Goal: Task Accomplishment & Management: Complete application form

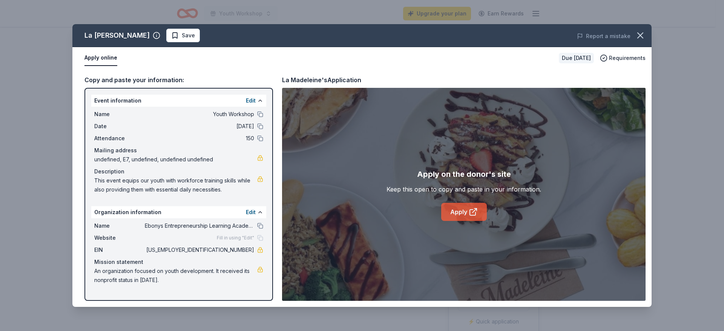
click at [462, 211] on link "Apply" at bounding box center [464, 212] width 46 height 18
click at [642, 38] on icon "button" at bounding box center [640, 35] width 11 height 11
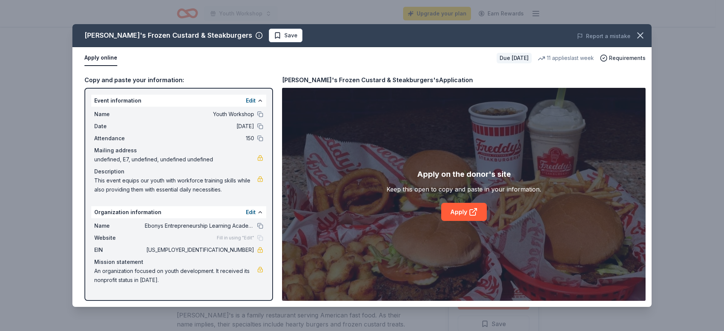
scroll to position [225, 0]
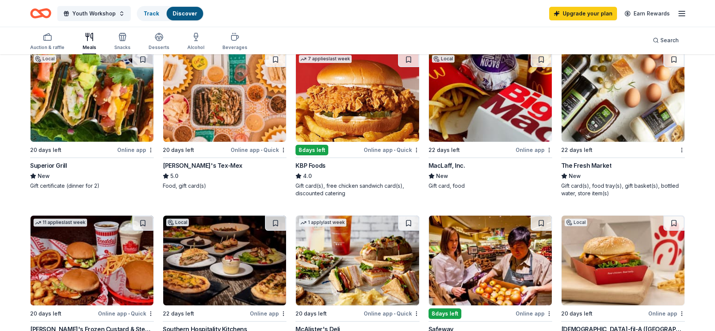
scroll to position [84, 0]
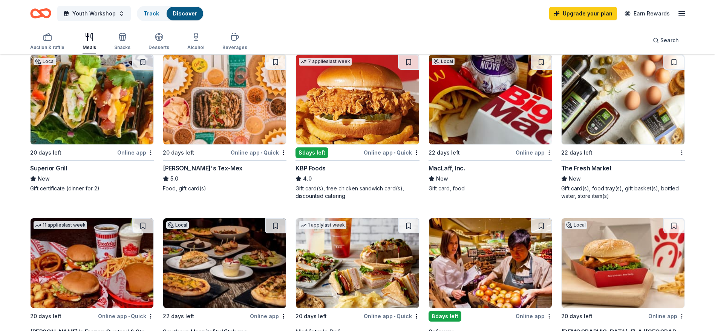
click at [125, 152] on div "Online app" at bounding box center [135, 152] width 37 height 9
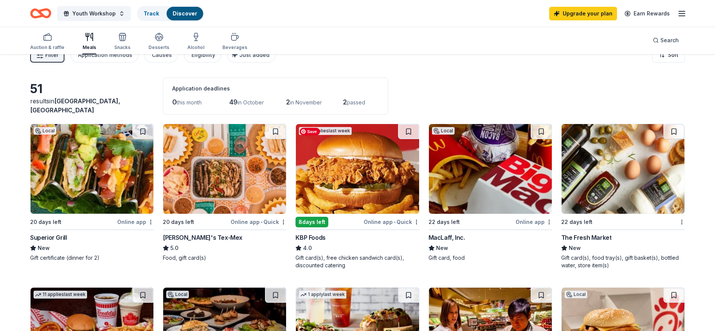
scroll to position [0, 0]
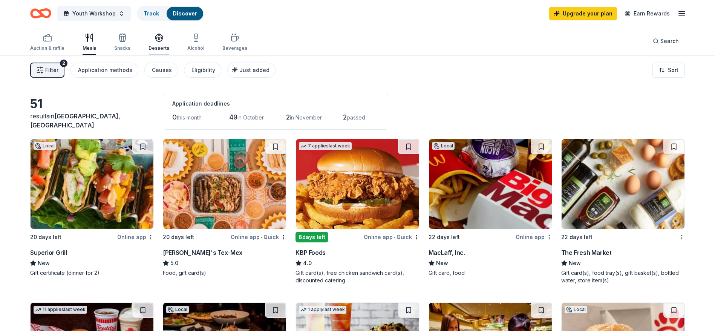
click at [160, 43] on div "Desserts" at bounding box center [159, 42] width 21 height 18
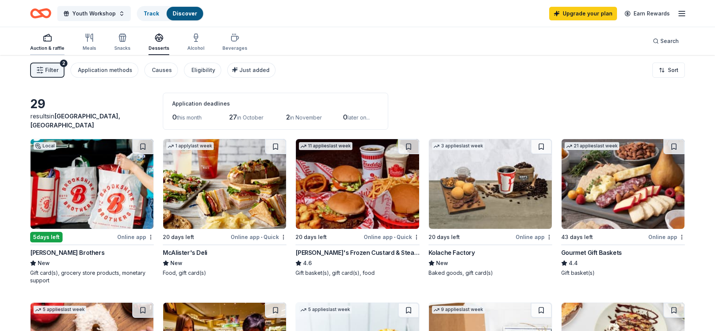
click at [53, 39] on div "button" at bounding box center [47, 37] width 34 height 9
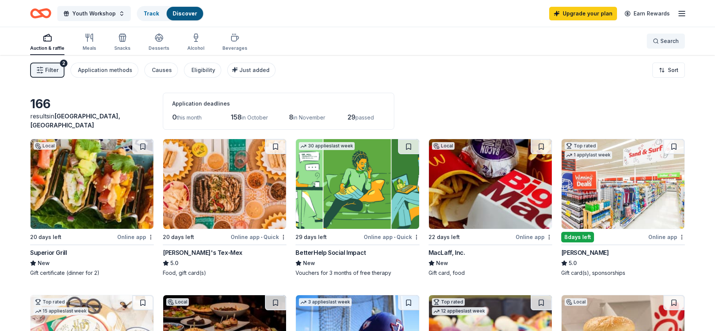
click at [674, 36] on button "Search" at bounding box center [666, 41] width 38 height 15
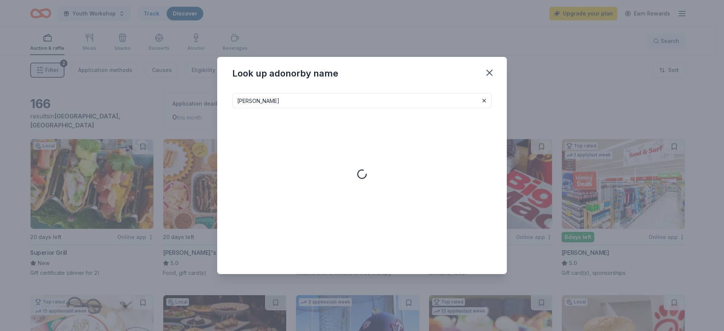
type input "ross"
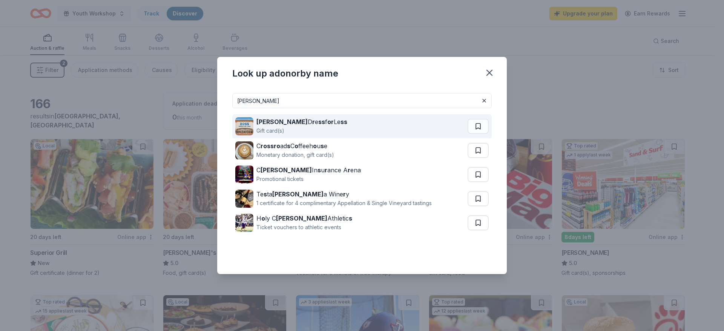
click at [312, 119] on strong "r" at bounding box center [313, 122] width 3 height 8
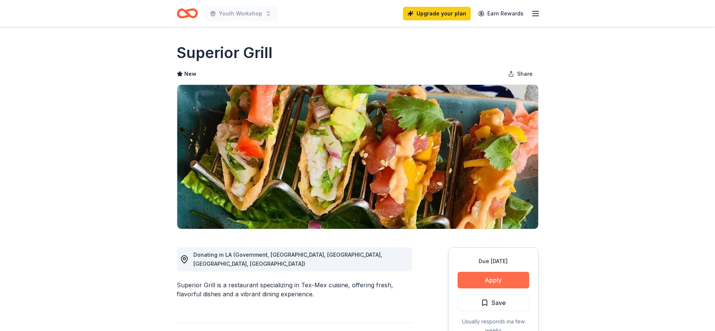
click at [492, 277] on button "Apply" at bounding box center [494, 280] width 72 height 17
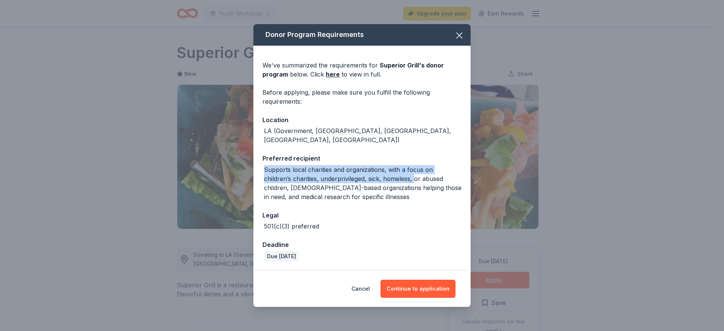
drag, startPoint x: 264, startPoint y: 164, endPoint x: 387, endPoint y: 176, distance: 122.8
click at [387, 176] on div "Supports local charities and organizations, with a focus on children’s charitie…" at bounding box center [363, 183] width 198 height 36
copy div "Supports local charities and organizations, with a focus on children’s charitie…"
click at [402, 287] on button "Continue to application" at bounding box center [417, 289] width 75 height 18
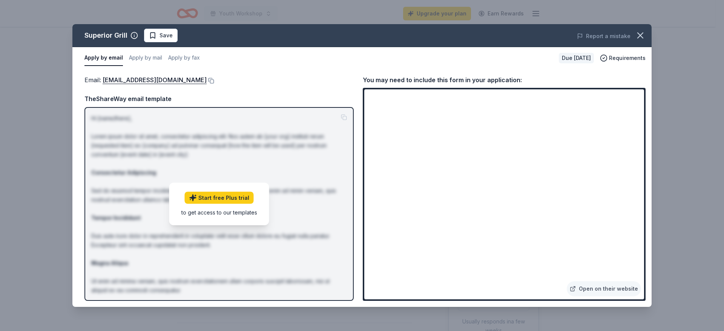
click at [687, 21] on div "Superior Grill Save Report a mistake Apply by email Apply by mail Apply by fax …" at bounding box center [362, 165] width 724 height 331
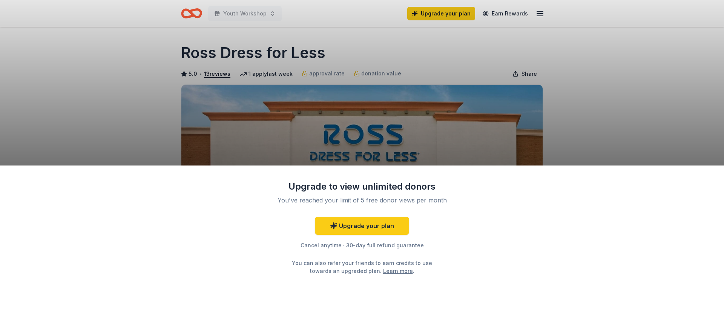
click at [612, 87] on div "Upgrade to view unlimited donors You've reached your limit of 5 free donor view…" at bounding box center [362, 165] width 724 height 331
